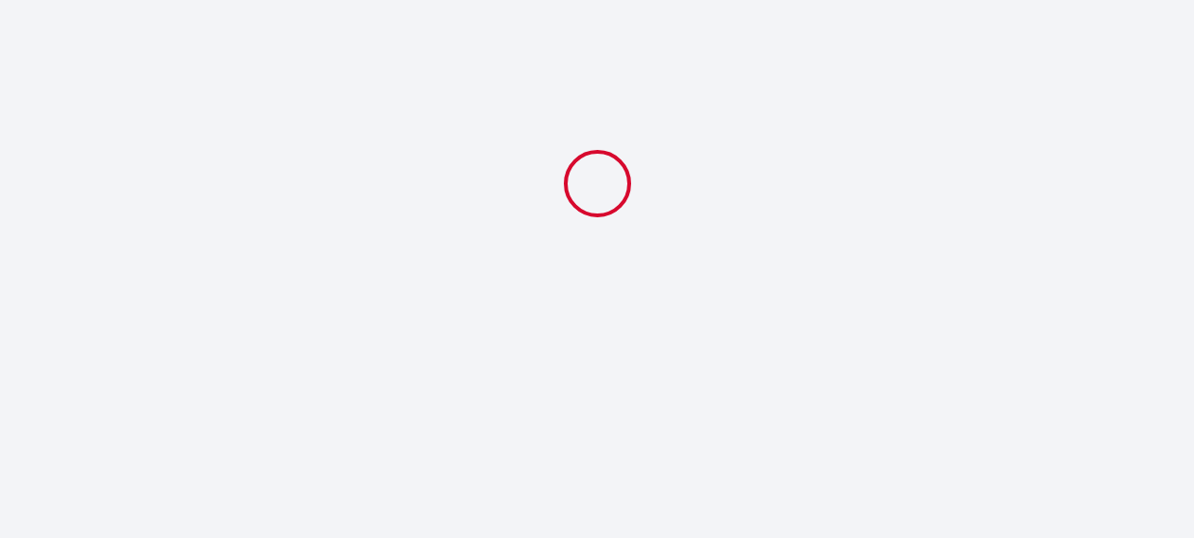
select select
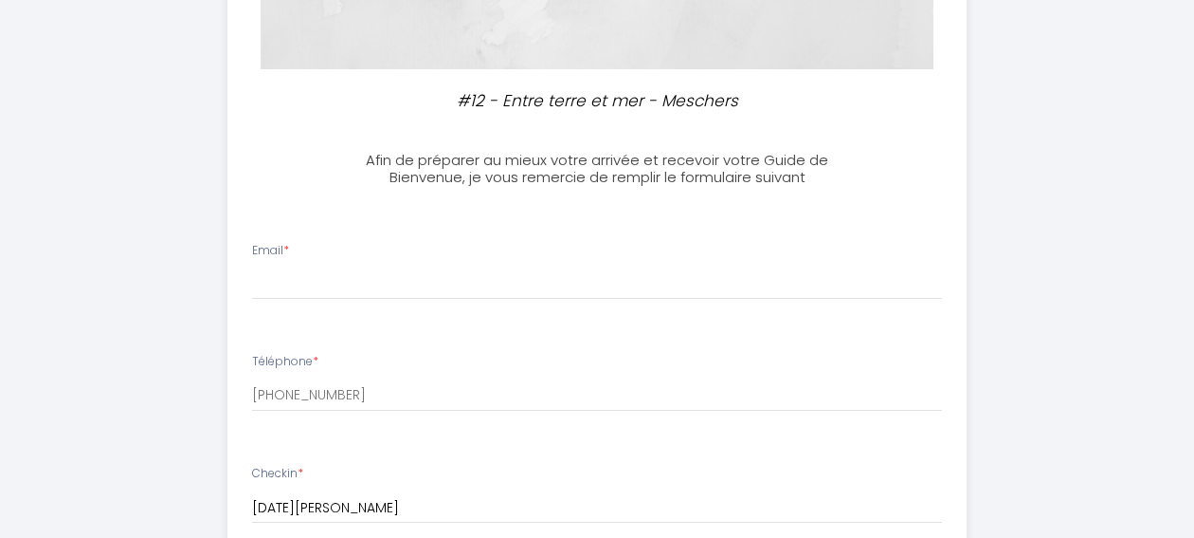
scroll to position [446, 0]
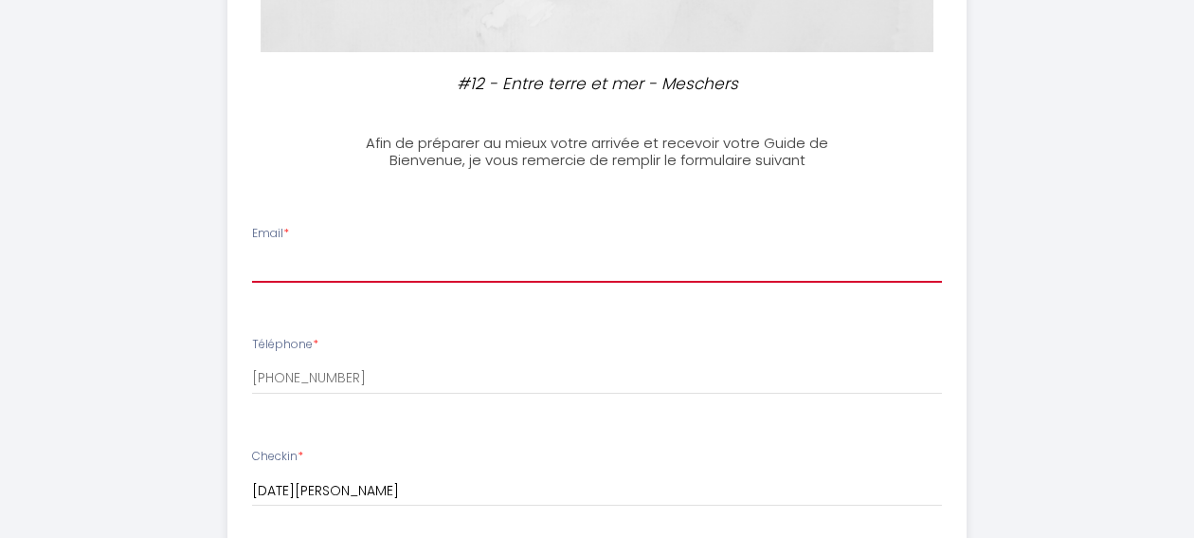
click at [552, 264] on input "Email *" at bounding box center [597, 265] width 690 height 34
type input "[EMAIL_ADDRESS][DOMAIN_NAME]"
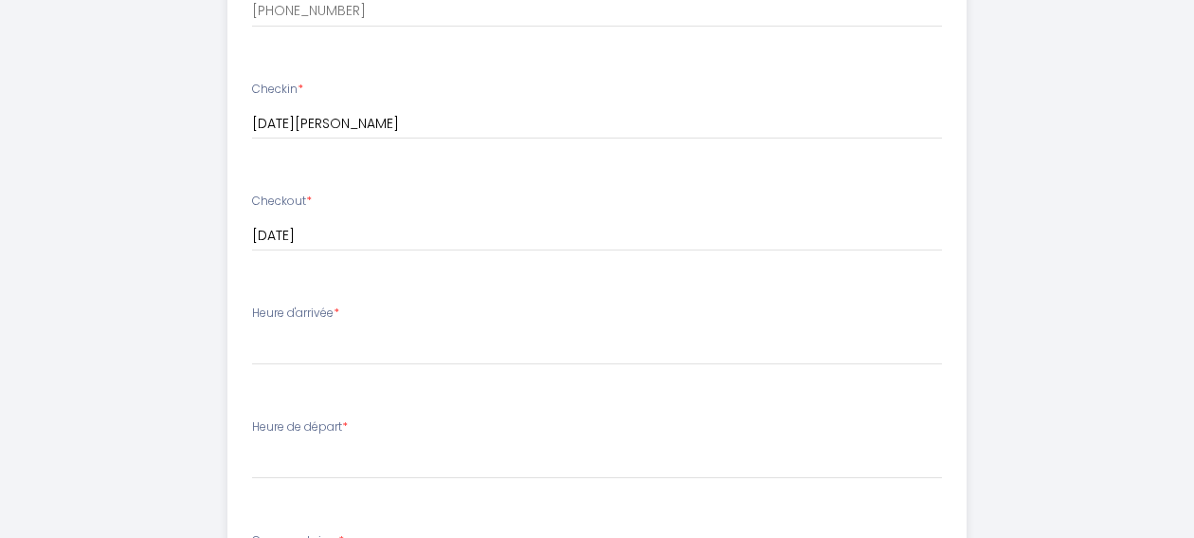
scroll to position [816, 0]
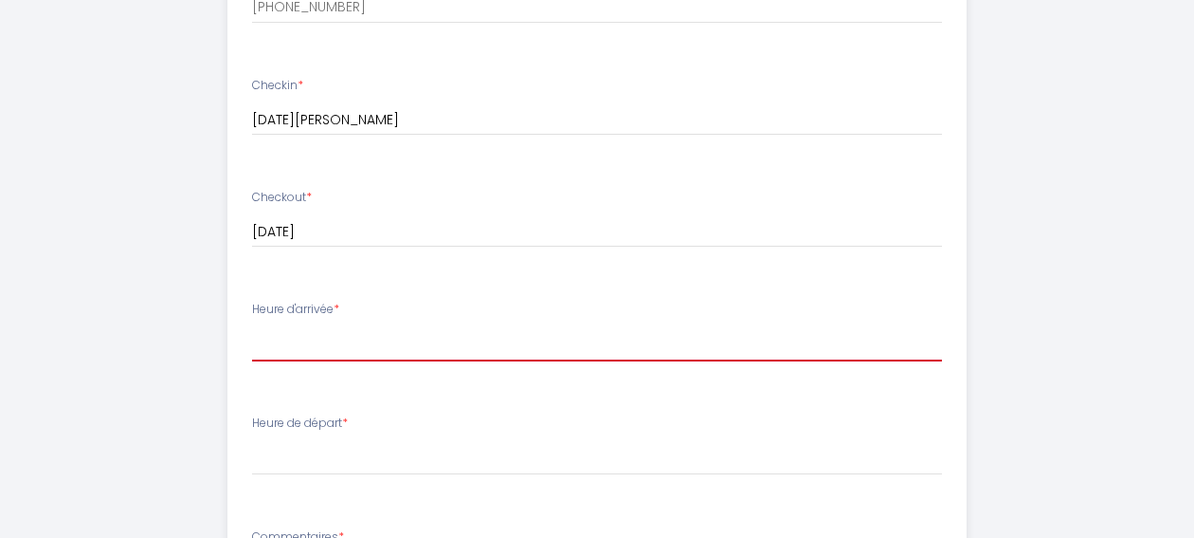
click at [496, 344] on select "16:00 16:30 17:00 17:30 18:00 18:30 19:00 19:30 20:00 20:30 21:00 21:30 22:00 2…" at bounding box center [597, 343] width 690 height 36
select select "16:00"
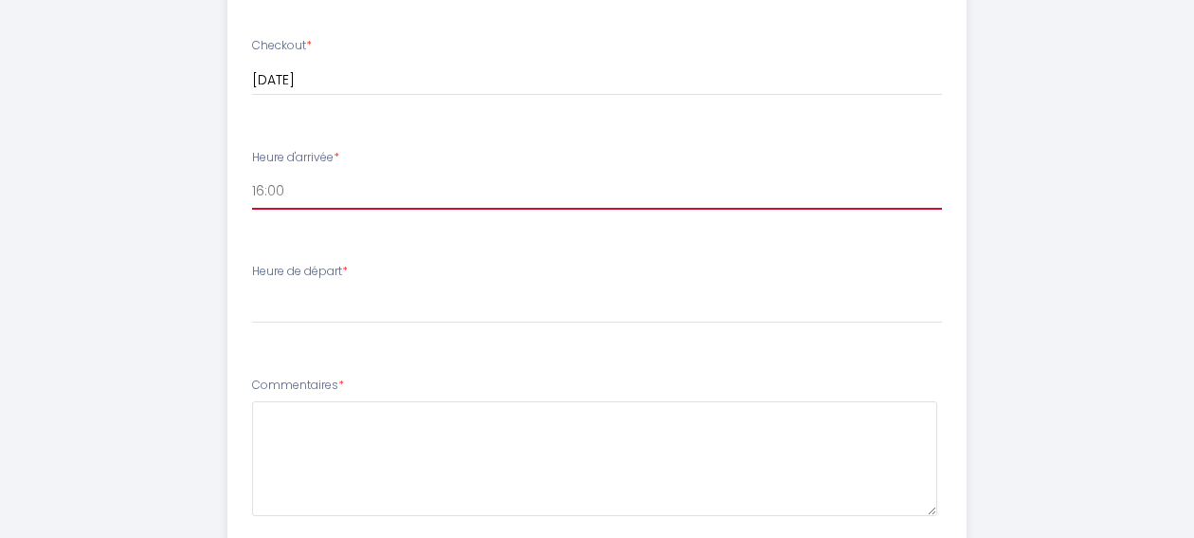
scroll to position [985, 0]
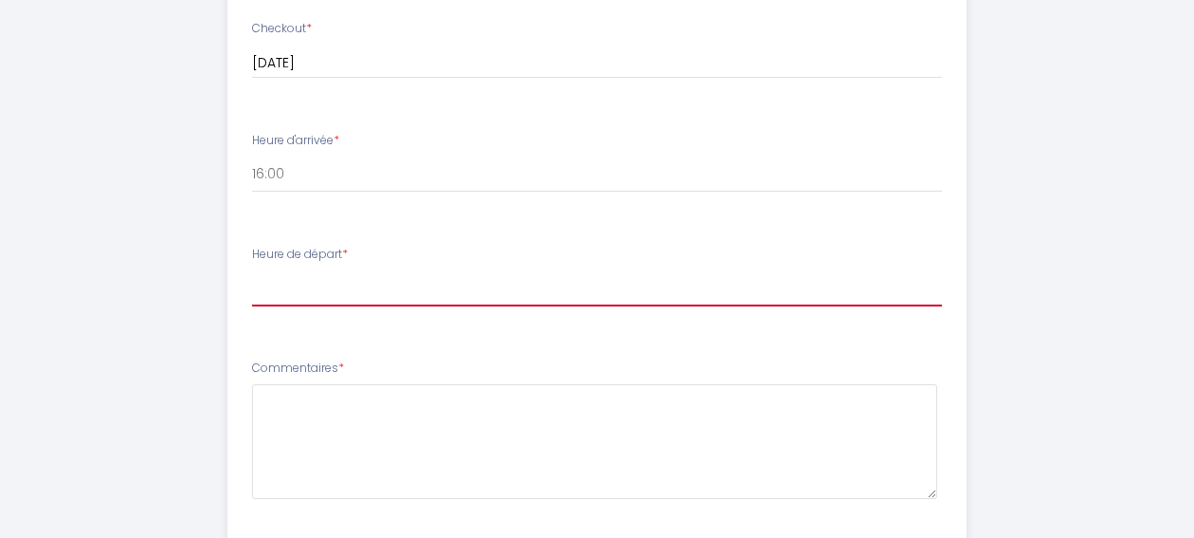
click at [474, 280] on select "00:00 00:30 01:00 01:30 02:00 02:30 03:00 03:30 04:00 04:30 05:00 05:30 06:00 0…" at bounding box center [597, 288] width 690 height 36
select select "11:00"
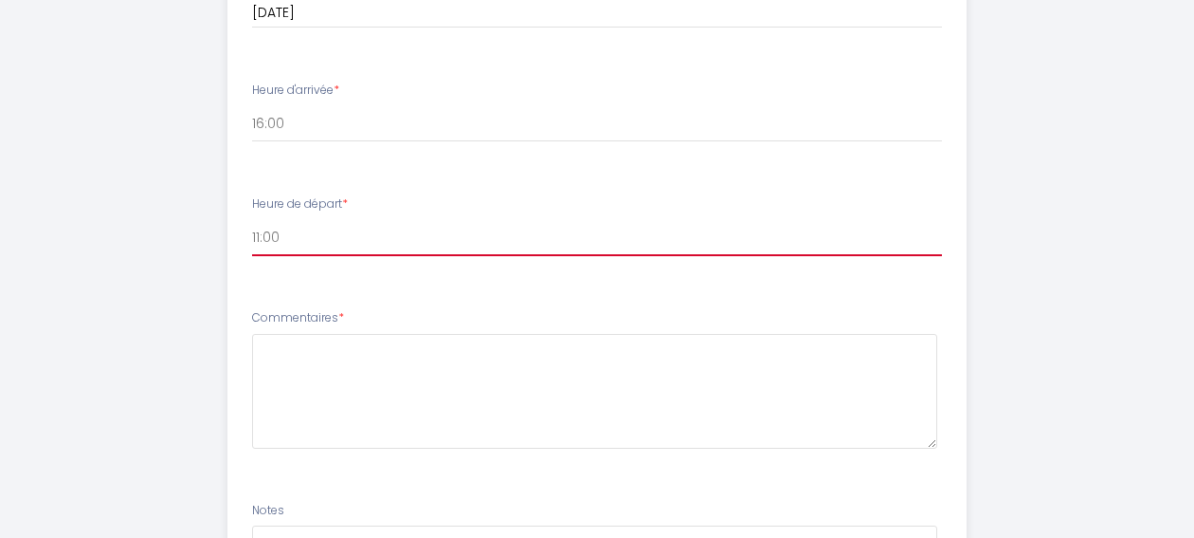
scroll to position [1041, 0]
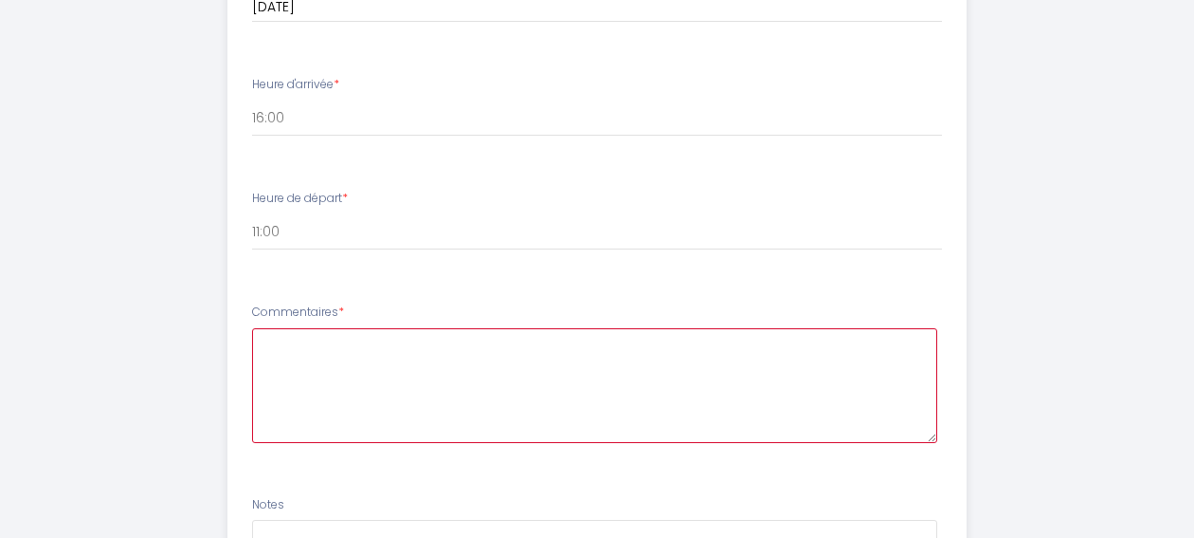
click at [409, 377] on textarea at bounding box center [594, 385] width 685 height 115
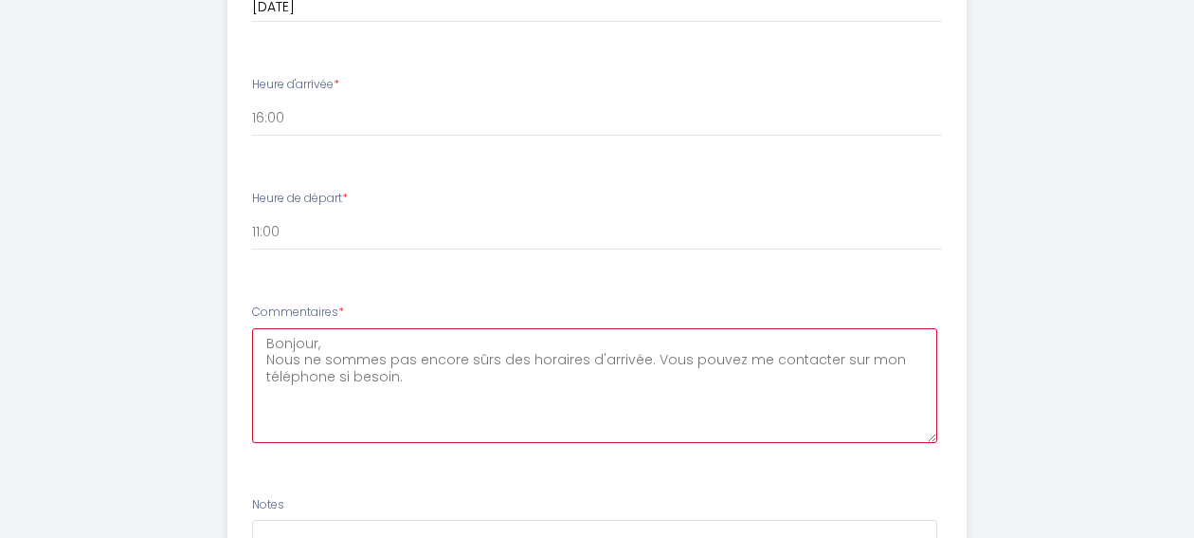
click at [641, 360] on textarea "Bonjour, Nous ne sommes pas encore sûrs des horaires d'arrivée. Vous pouvez me …" at bounding box center [594, 385] width 685 height 115
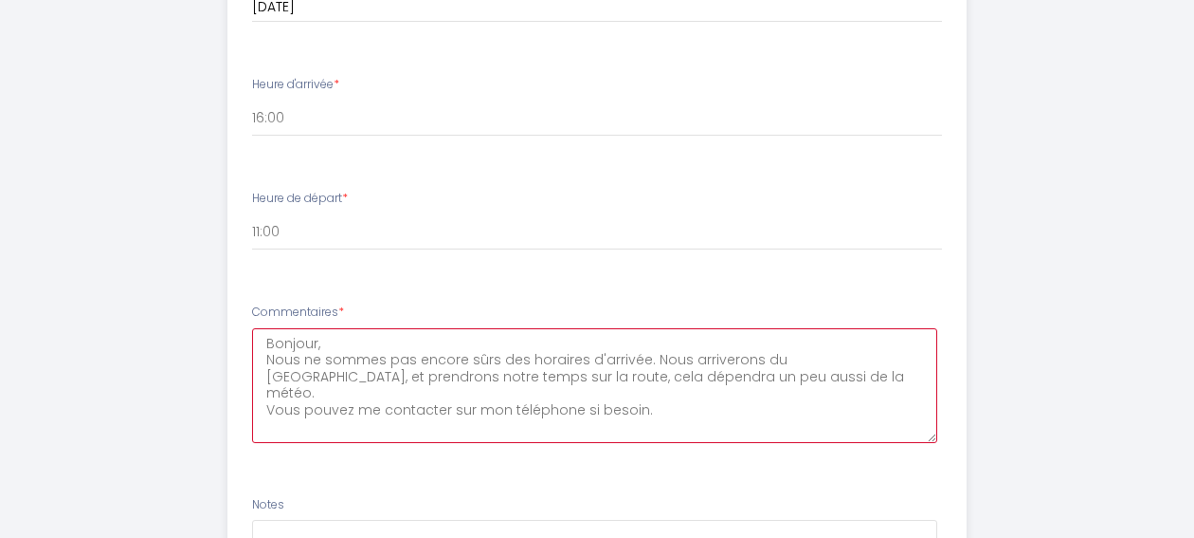
click at [708, 403] on textarea "Bonjour, Nous ne sommes pas encore sûrs des horaires d'arrivée. Nous arriverons…" at bounding box center [594, 385] width 685 height 115
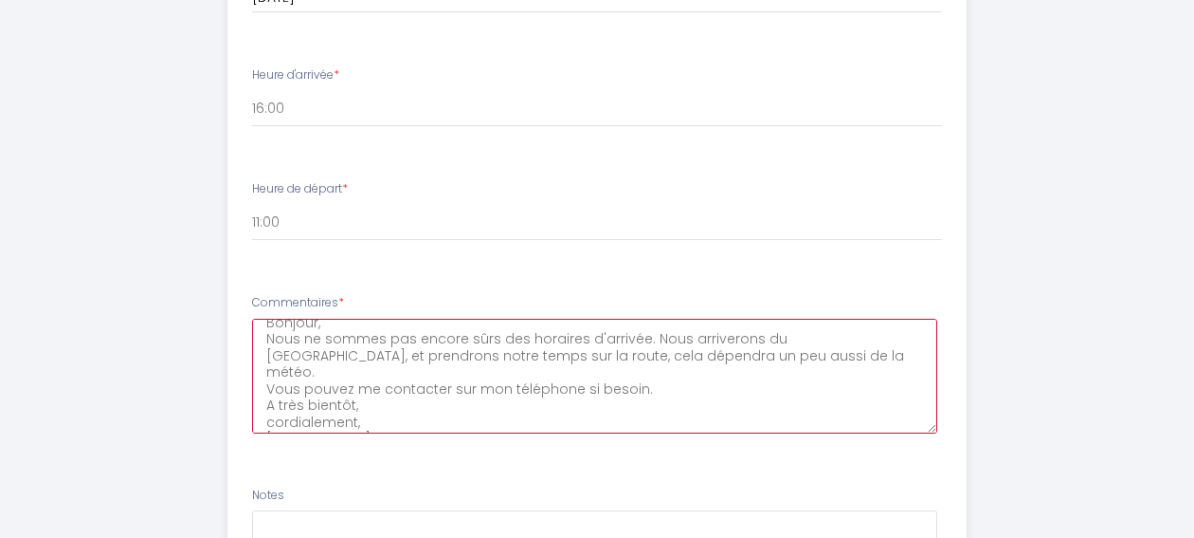
scroll to position [1300, 0]
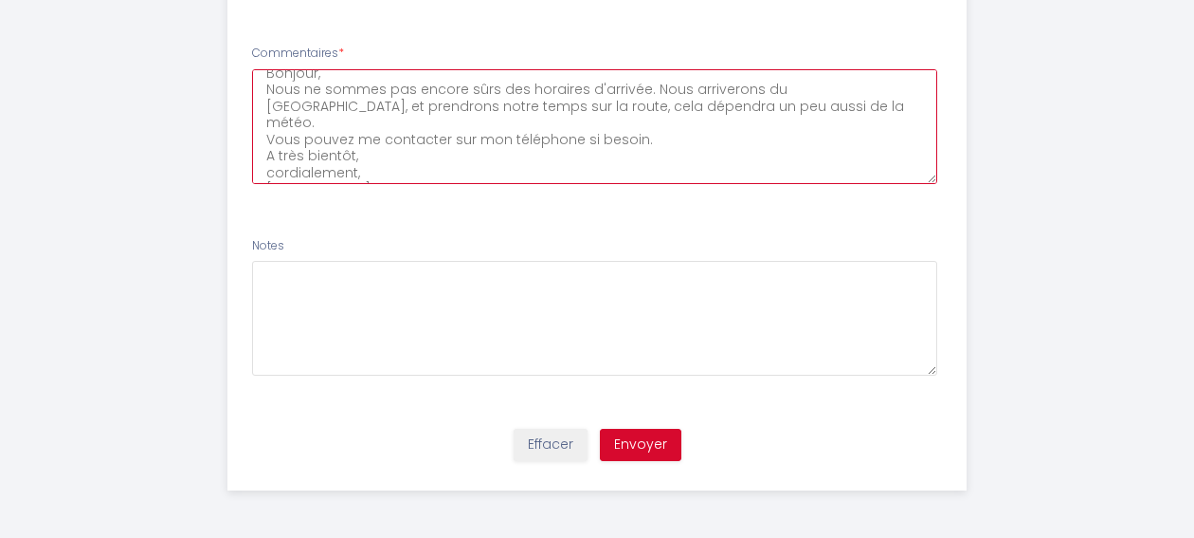
click at [273, 154] on textarea "Bonjour, Nous ne sommes pas encore sûrs des horaires d'arrivée. Nous arriverons…" at bounding box center [594, 126] width 685 height 115
type textarea "Bonjour, Nous ne sommes pas encore sûrs des horaires d'arrivée. Nous arriverons…"
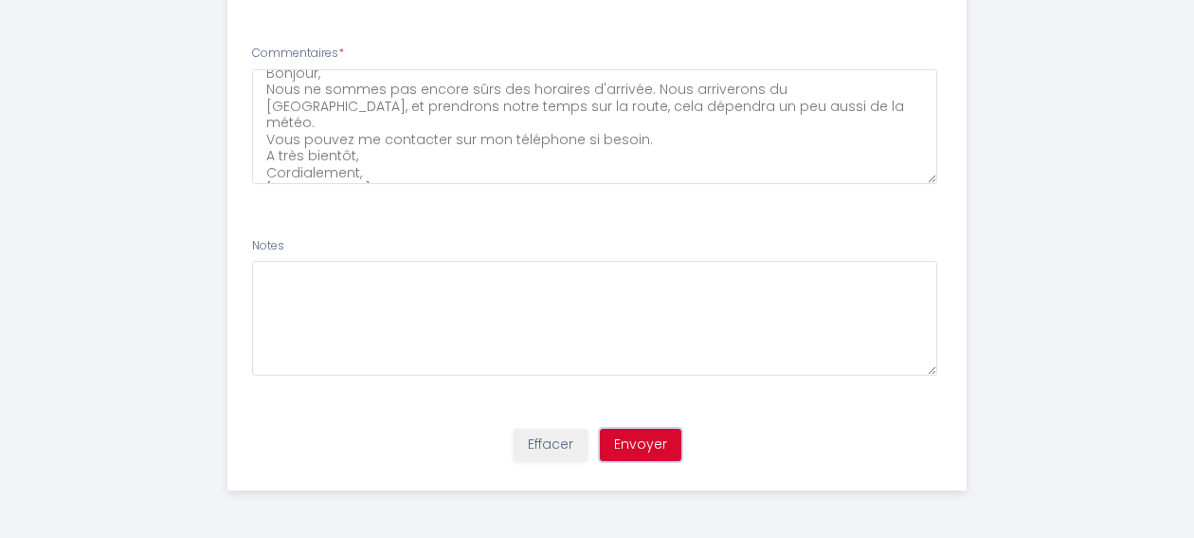
click at [648, 438] on button "Envoyer" at bounding box center [641, 444] width 82 height 32
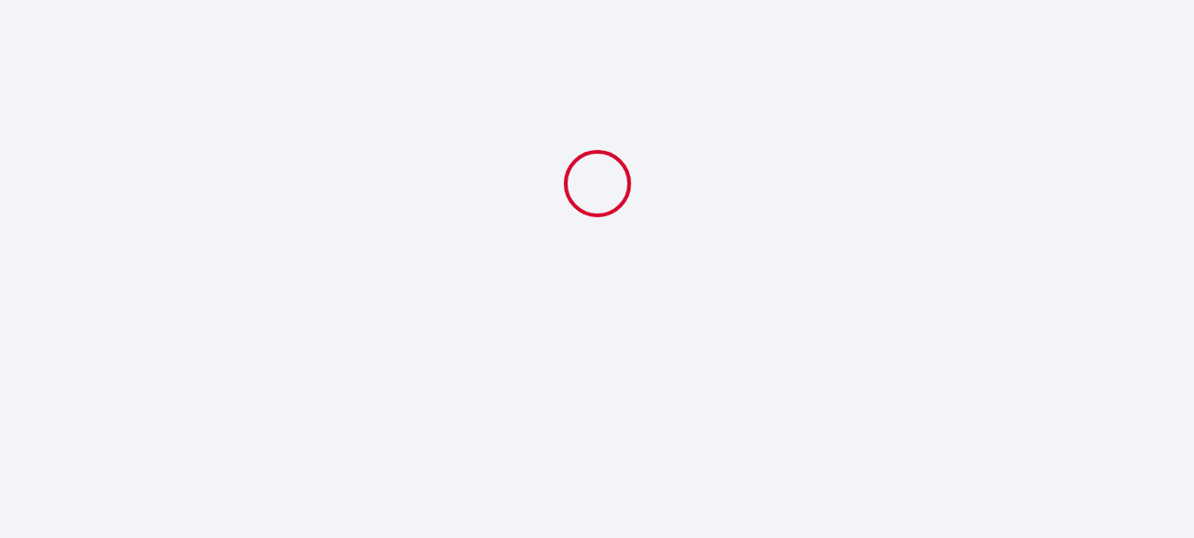
scroll to position [0, 0]
select select "11:00"
